Goal: Find specific page/section: Find specific page/section

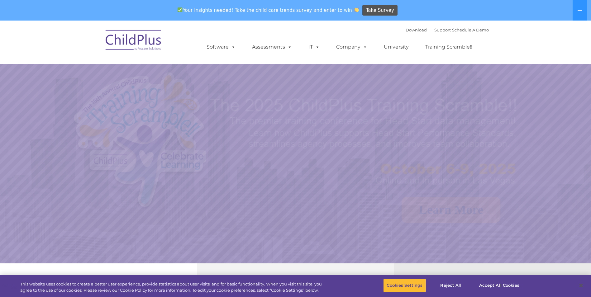
select select "MEDIUM"
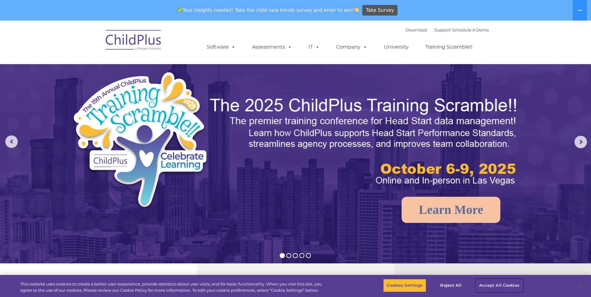
click at [495, 283] on button "Accept All Cookies" at bounding box center [499, 285] width 47 height 13
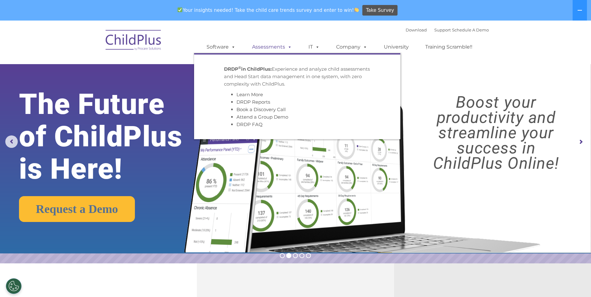
click at [250, 52] on link "Assessments" at bounding box center [272, 47] width 52 height 12
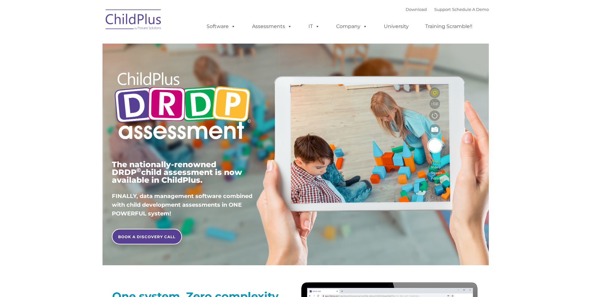
type input ""
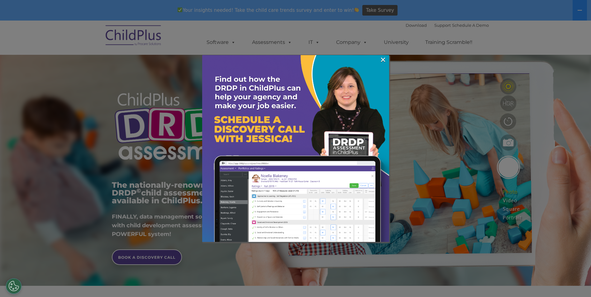
click at [0, 16] on div at bounding box center [295, 148] width 591 height 297
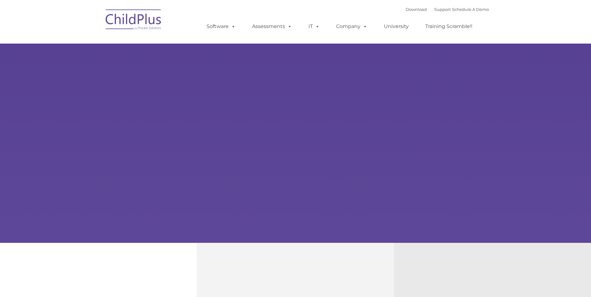
type input ""
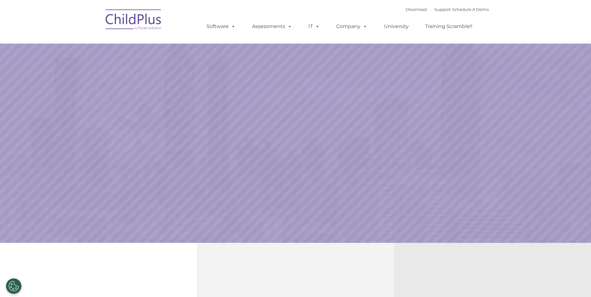
select select "MEDIUM"
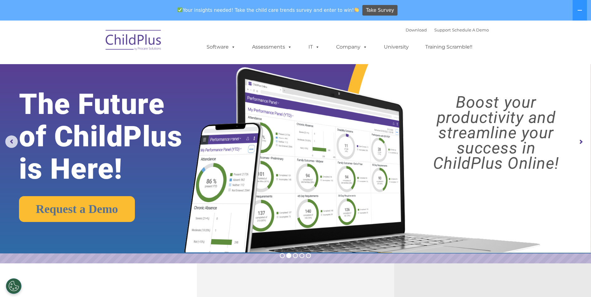
click at [582, 141] on rs-arrow at bounding box center [581, 142] width 12 height 12
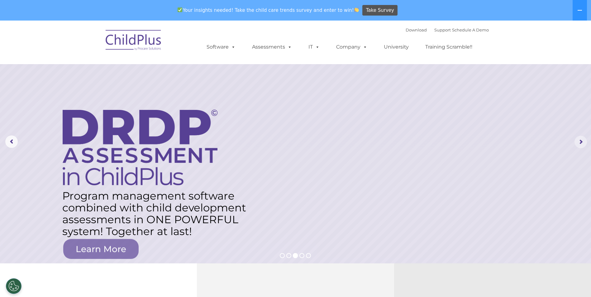
click at [582, 141] on rs-arrow at bounding box center [581, 142] width 12 height 12
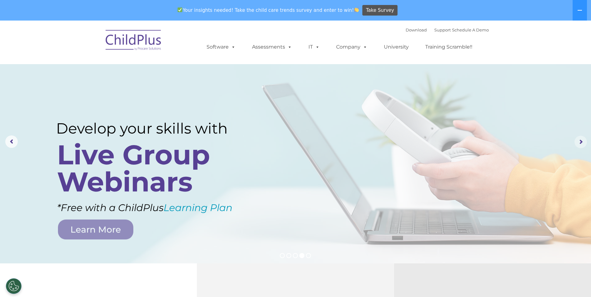
click at [582, 141] on rs-arrow at bounding box center [581, 142] width 12 height 12
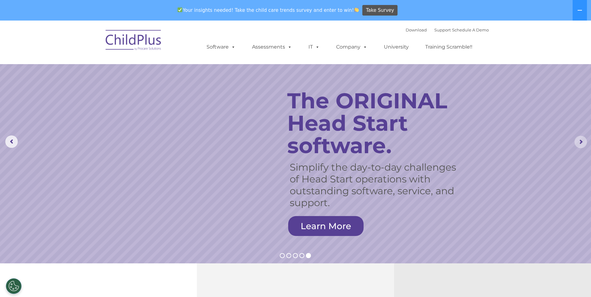
click at [582, 141] on rs-arrow at bounding box center [581, 142] width 12 height 12
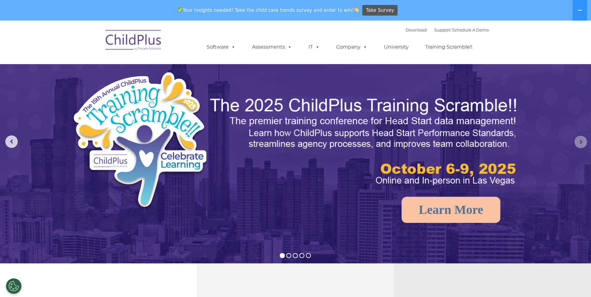
click at [582, 141] on rs-arrow at bounding box center [581, 142] width 12 height 12
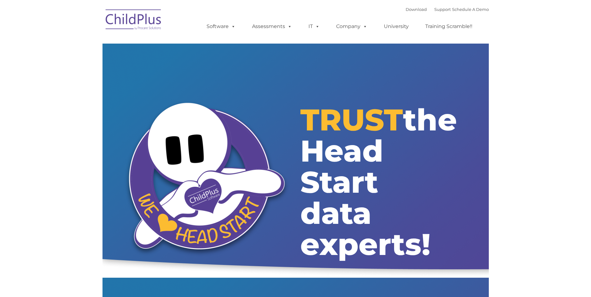
type input ""
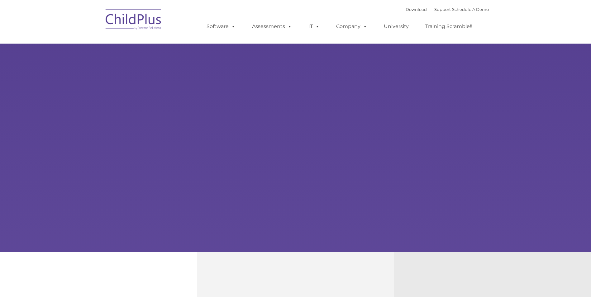
type input ""
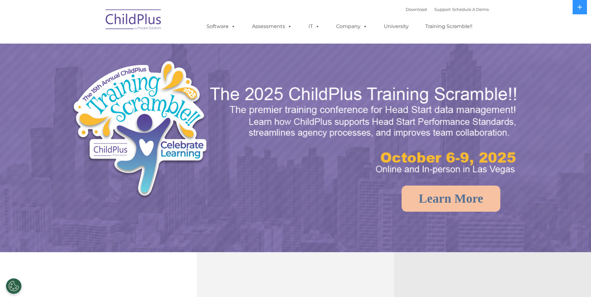
select select "MEDIUM"
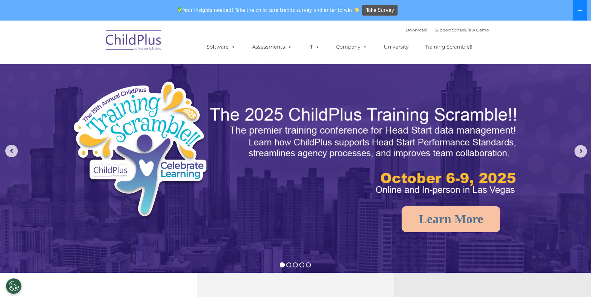
click at [583, 10] on icon at bounding box center [580, 10] width 5 height 5
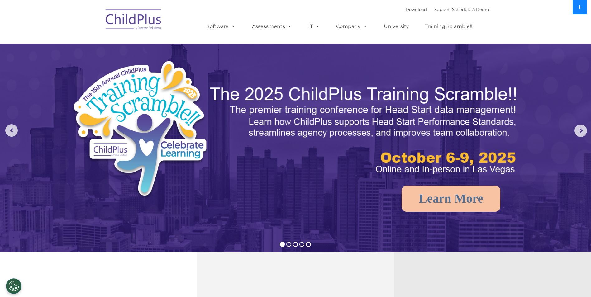
click at [583, 10] on button at bounding box center [580, 7] width 14 height 14
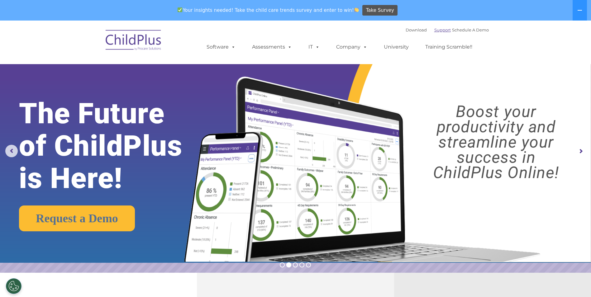
click at [434, 29] on link "Support" at bounding box center [442, 29] width 17 height 5
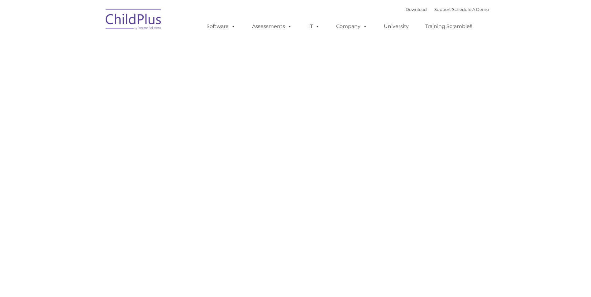
type input ""
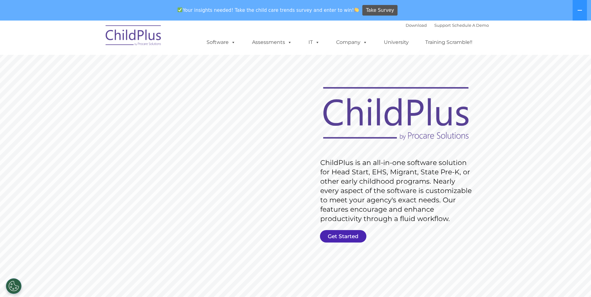
click at [349, 236] on link "Get Started" at bounding box center [343, 236] width 46 height 12
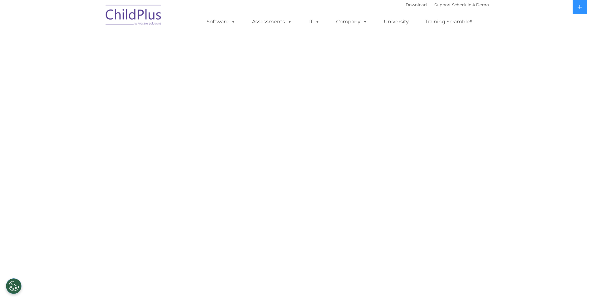
select select "MEDIUM"
